Goal: Navigation & Orientation: Find specific page/section

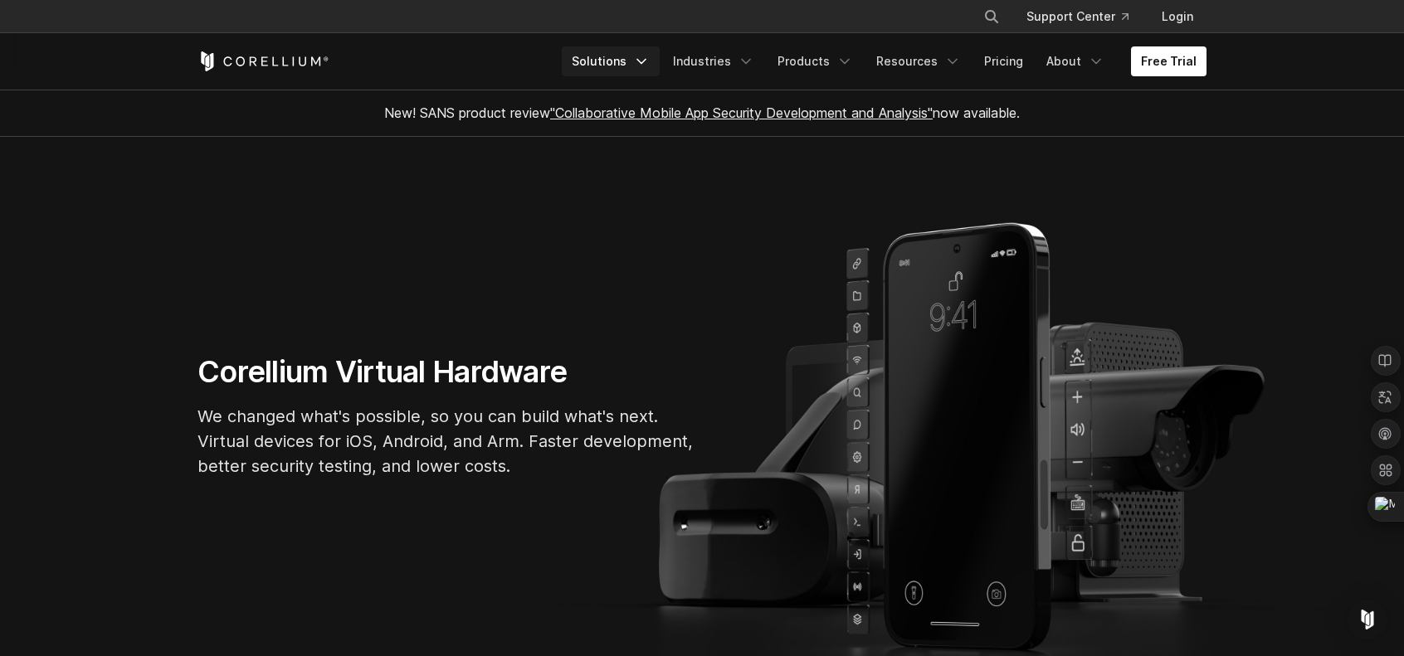
click at [646, 61] on polyline "Navigation Menu" at bounding box center [641, 62] width 8 height 4
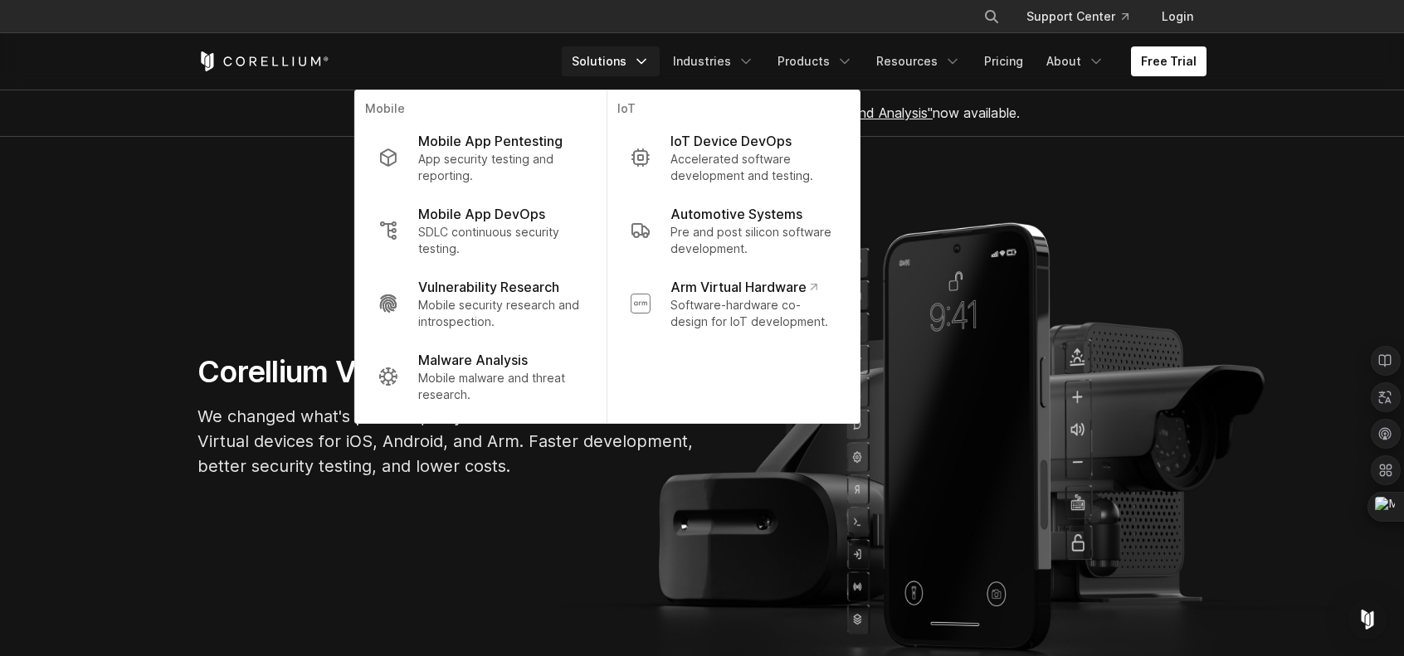
click at [646, 61] on polyline "Navigation Menu" at bounding box center [641, 62] width 8 height 4
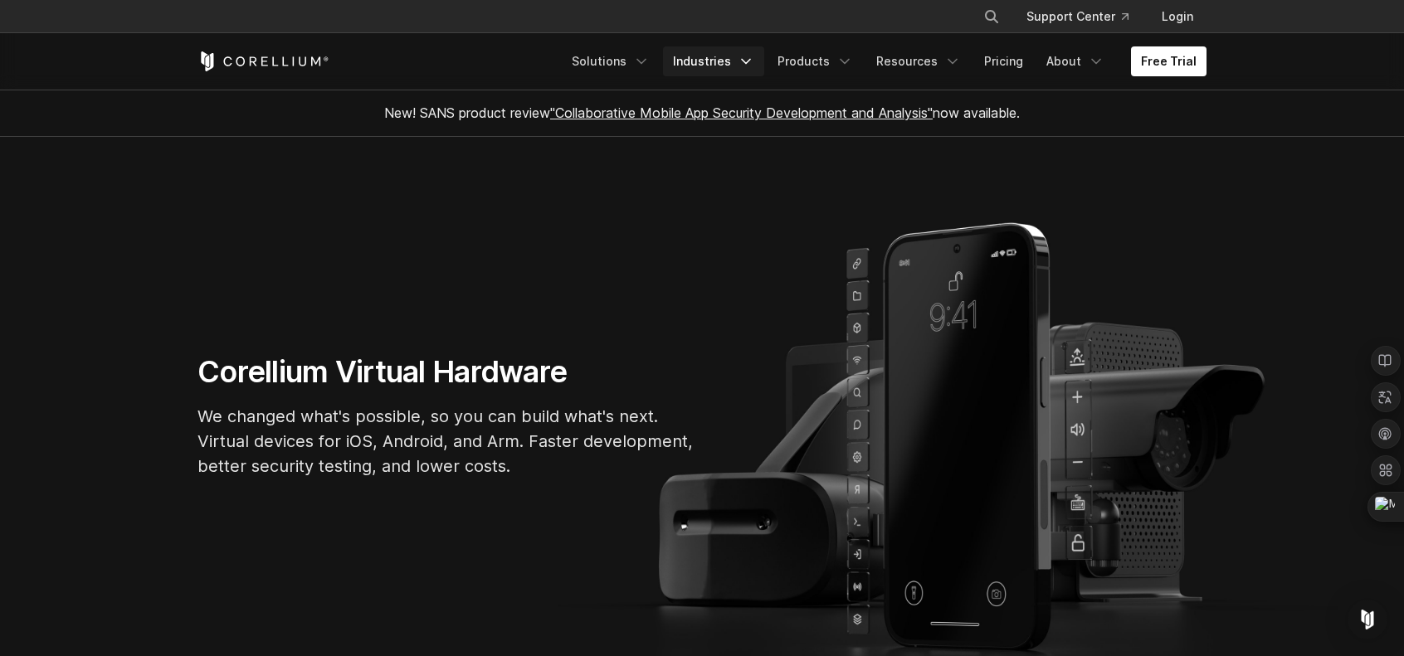
click at [754, 61] on icon "Navigation Menu" at bounding box center [746, 61] width 17 height 17
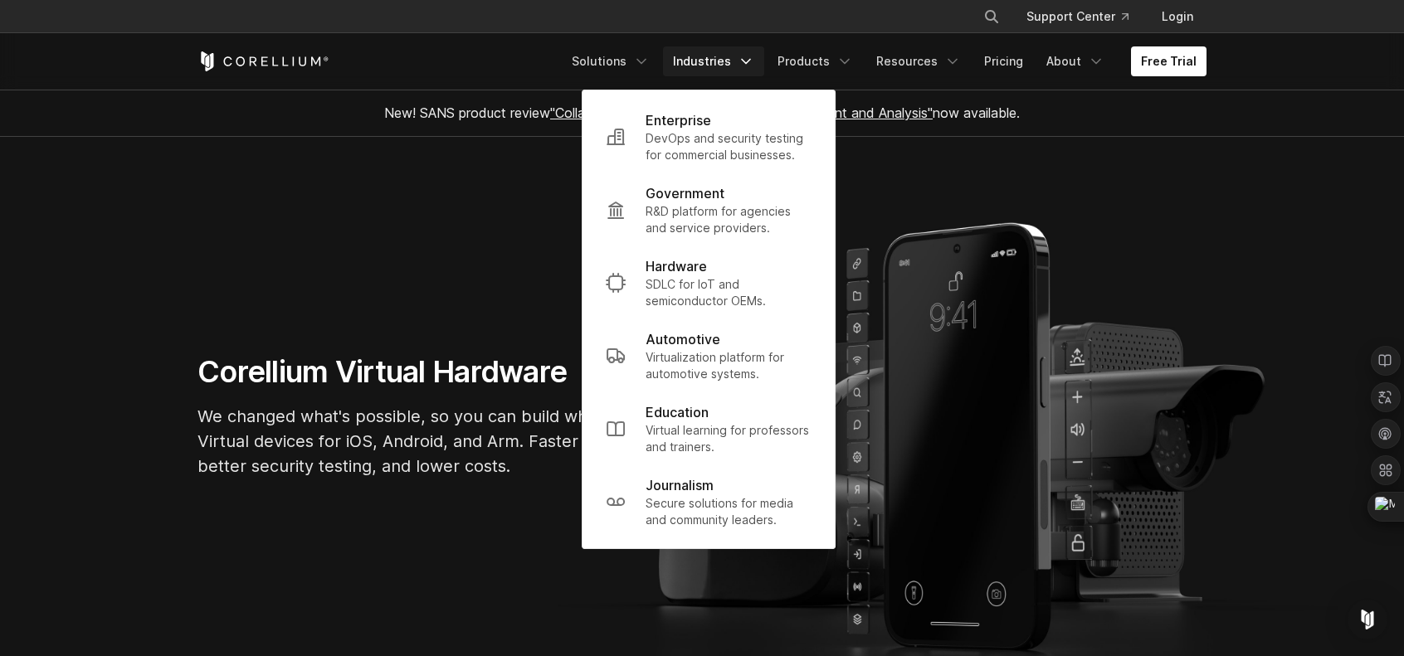
click at [754, 61] on icon "Navigation Menu" at bounding box center [746, 61] width 17 height 17
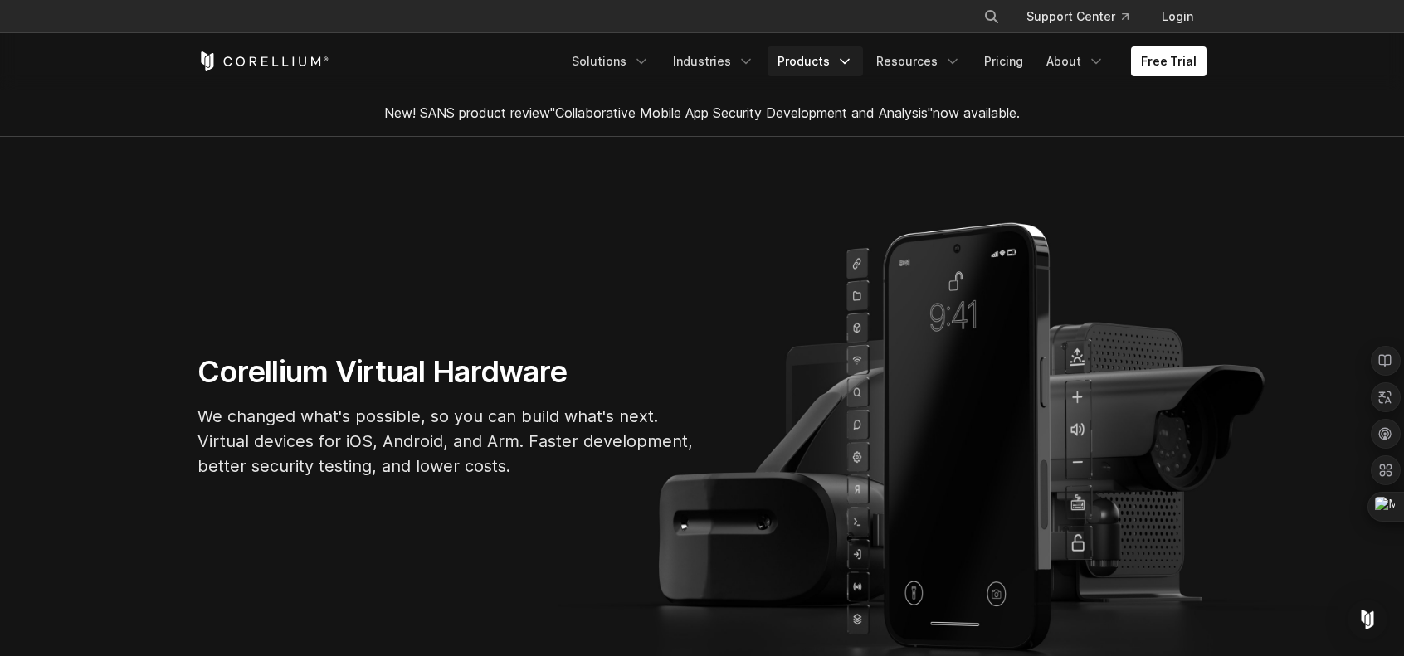
click at [853, 55] on icon "Navigation Menu" at bounding box center [845, 61] width 17 height 17
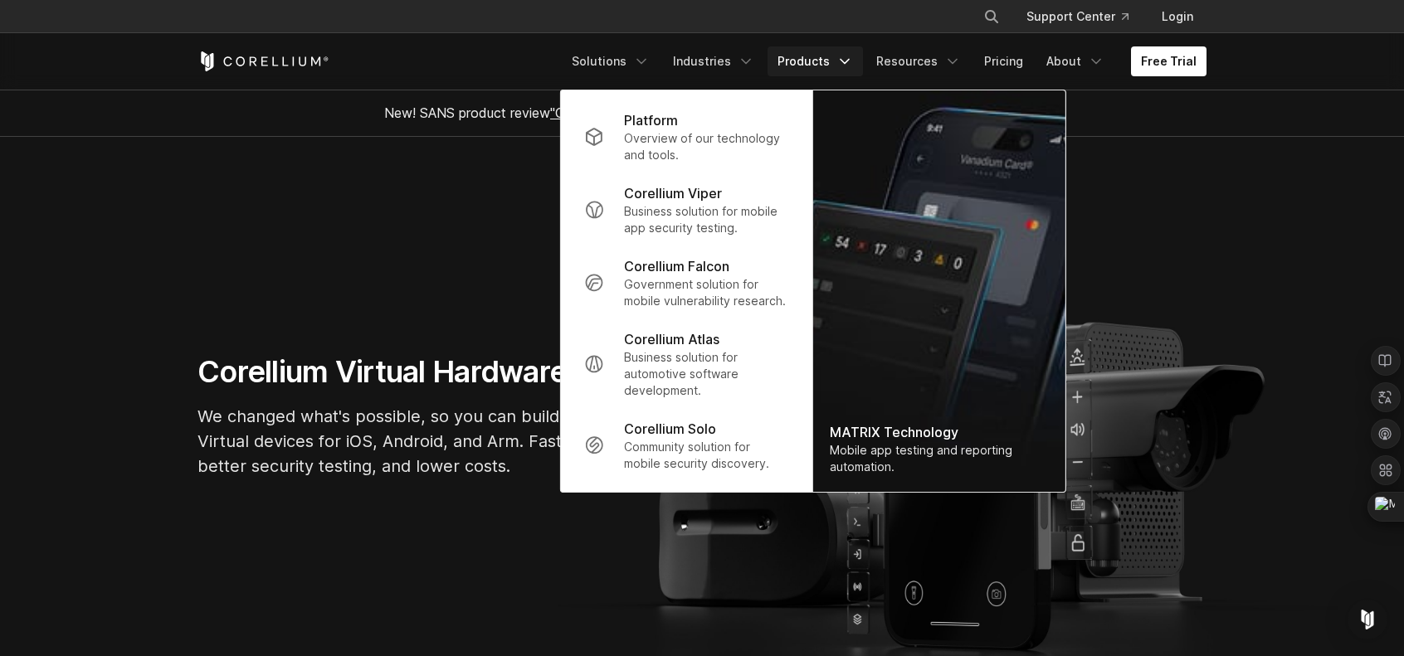
click at [851, 59] on icon "Navigation Menu" at bounding box center [845, 61] width 17 height 17
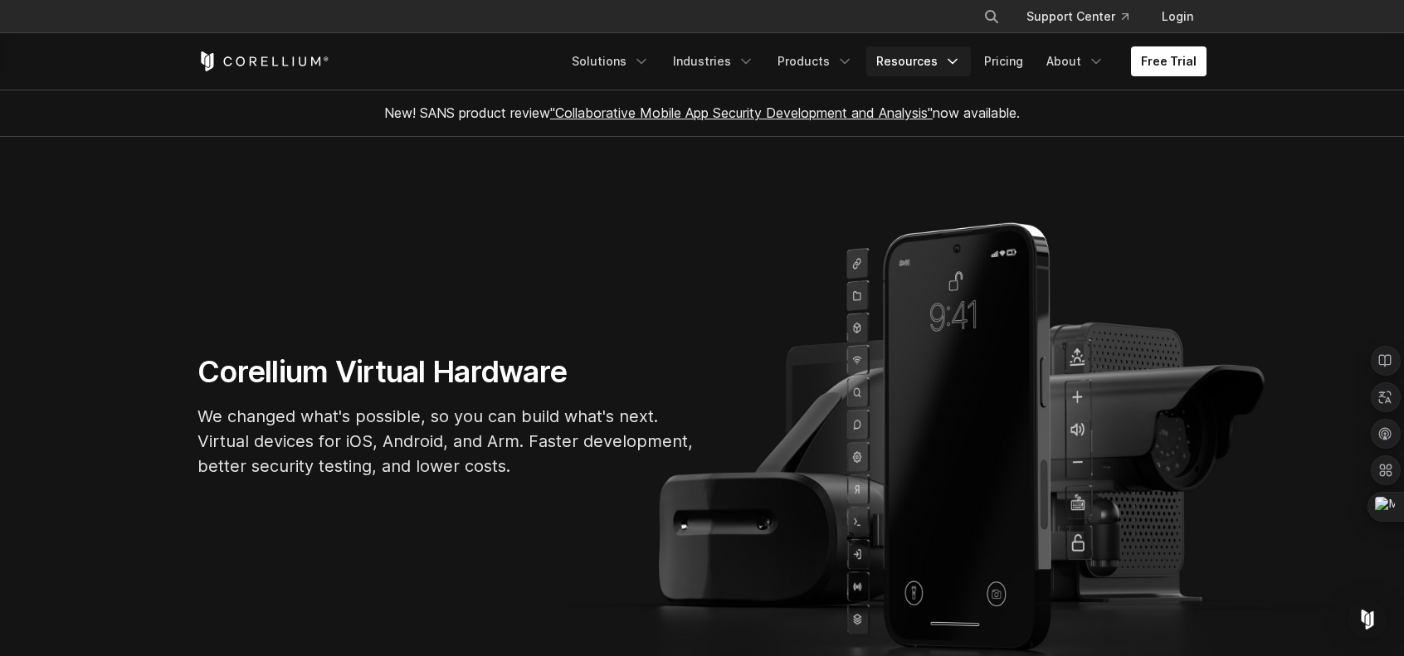
click at [954, 60] on polyline "Navigation Menu" at bounding box center [953, 62] width 8 height 4
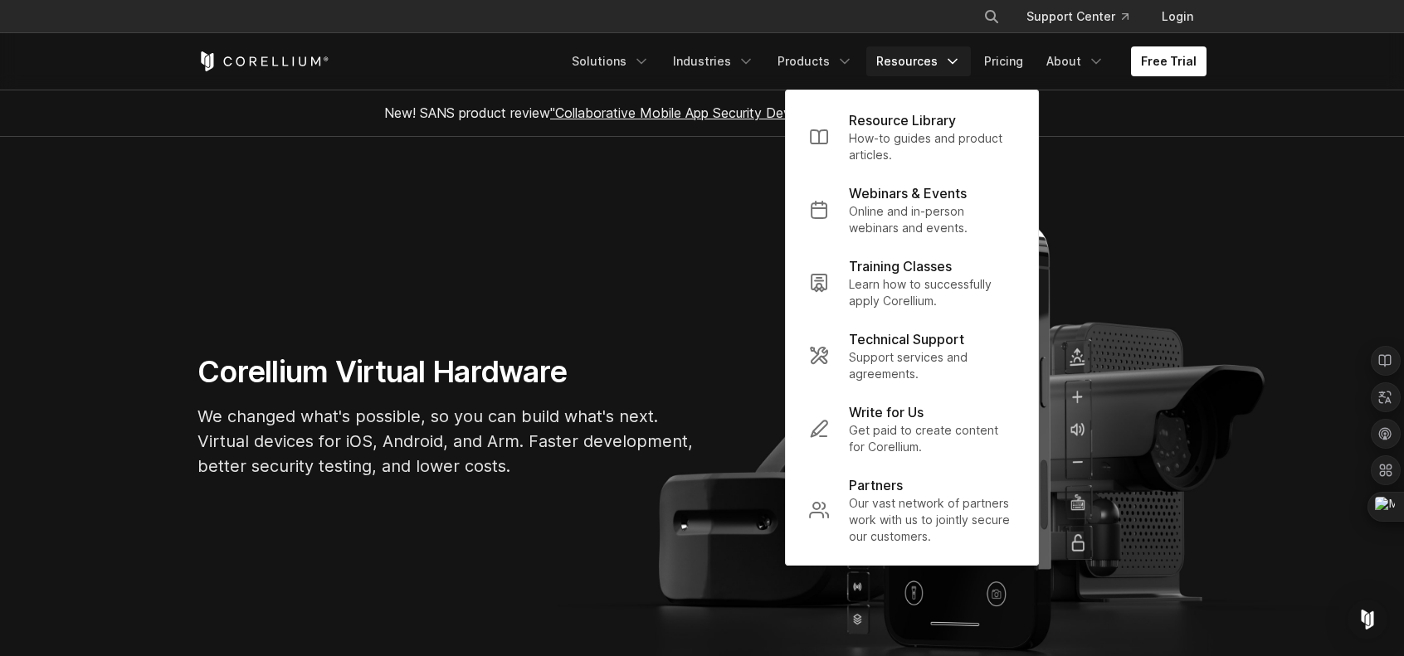
click at [969, 64] on link "Resources" at bounding box center [918, 61] width 105 height 30
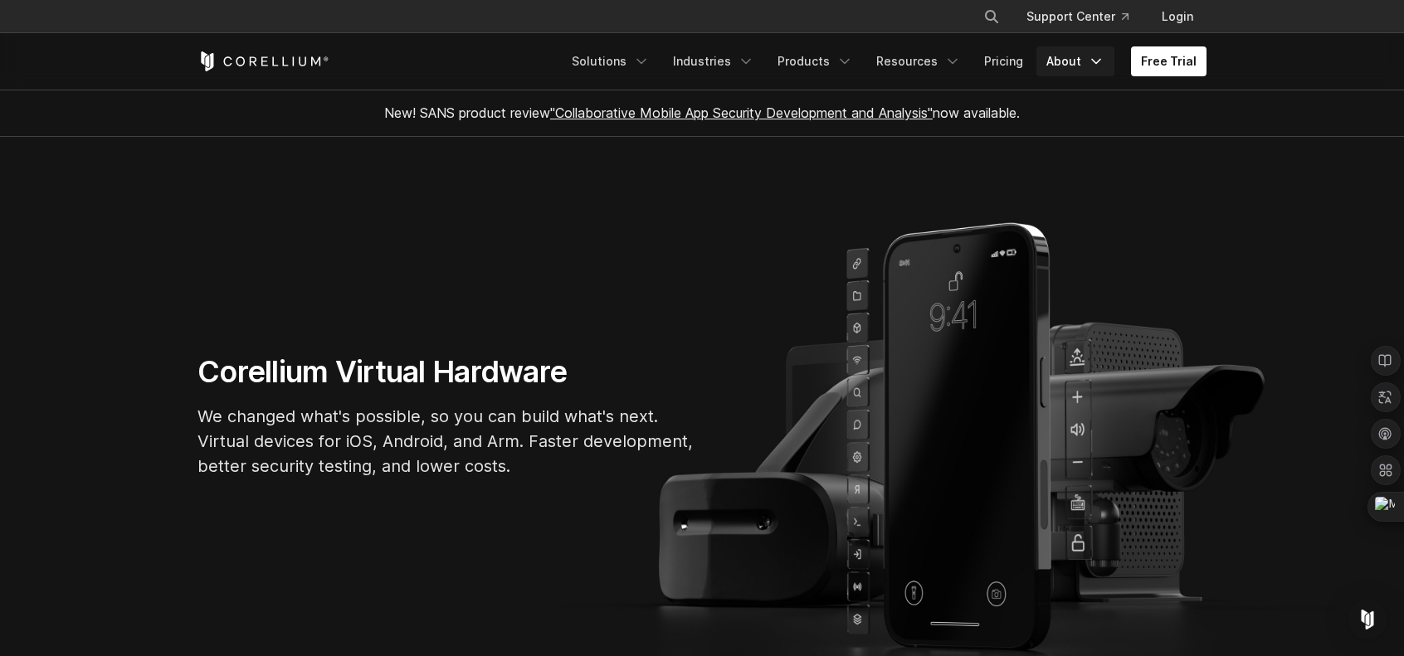
click at [1105, 60] on icon "Navigation Menu" at bounding box center [1096, 61] width 17 height 17
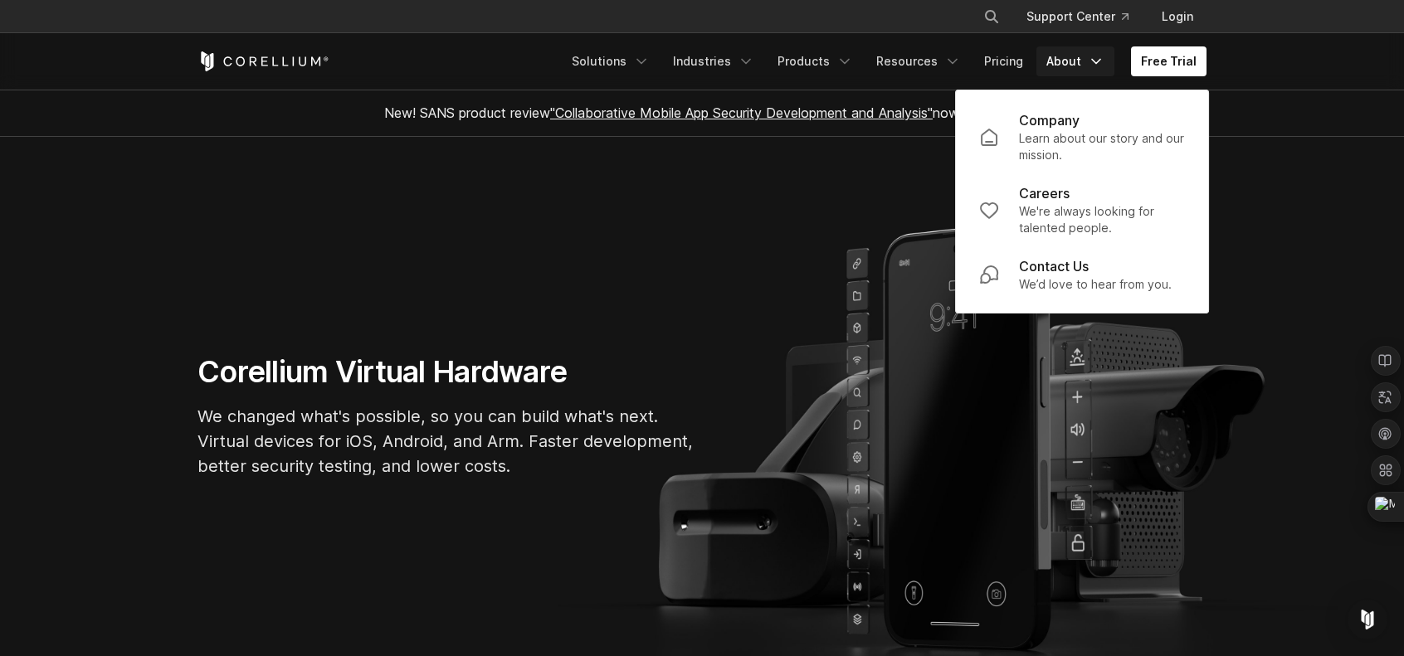
click at [1102, 62] on icon "Navigation Menu" at bounding box center [1096, 61] width 17 height 17
